Goal: Task Accomplishment & Management: Use online tool/utility

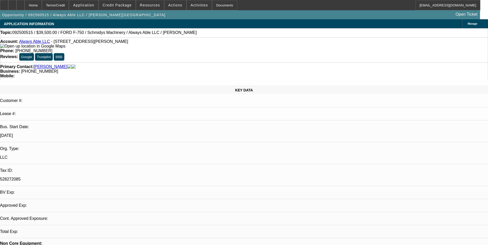
select select "0"
select select "1"
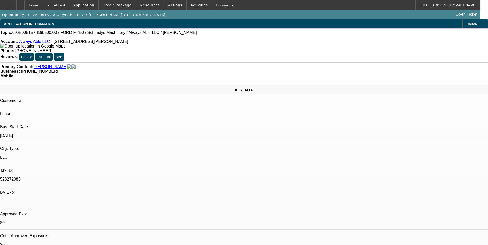
select select "6"
click at [119, 5] on span "Credit Package" at bounding box center [117, 5] width 29 height 4
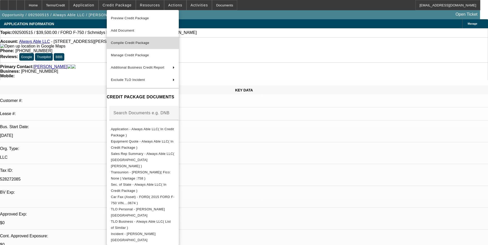
click at [141, 41] on span "Compile Credit Package" at bounding box center [130, 43] width 38 height 4
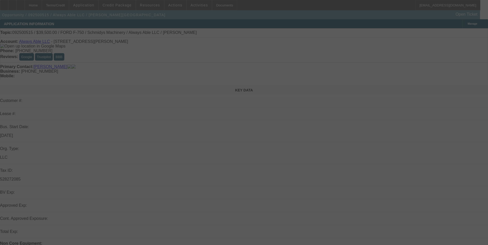
select select "0"
select select "6"
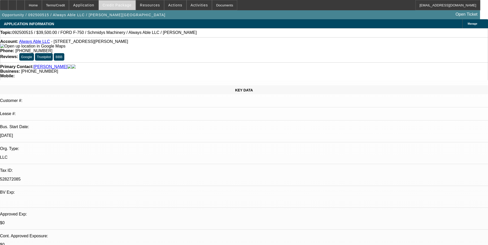
click at [132, 6] on span "Credit Package" at bounding box center [117, 5] width 29 height 4
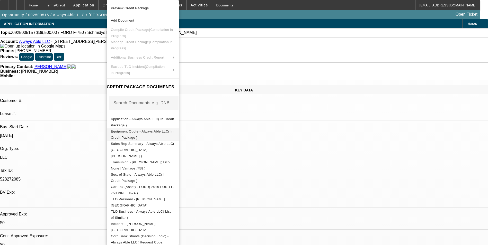
click at [155, 132] on span "Equipment Quote - Always Able LLC( In Credit Package )" at bounding box center [142, 135] width 62 height 10
